Goal: Find specific page/section: Find specific page/section

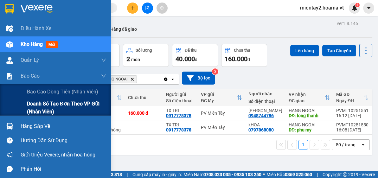
click at [59, 110] on span "Doanh số tạo đơn theo VP gửi (nhân viên)" at bounding box center [66, 108] width 79 height 16
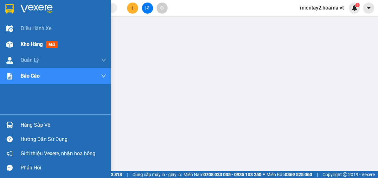
click at [35, 44] on span "Kho hàng" at bounding box center [32, 44] width 22 height 6
